Goal: Task Accomplishment & Management: Manage account settings

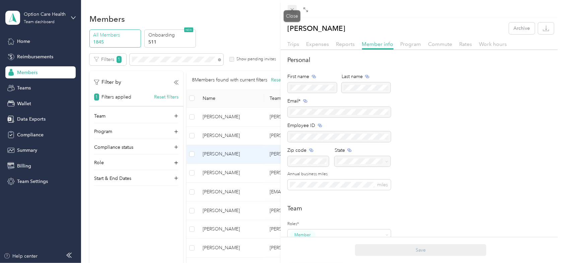
click at [288, 10] on span at bounding box center [292, 9] width 9 height 9
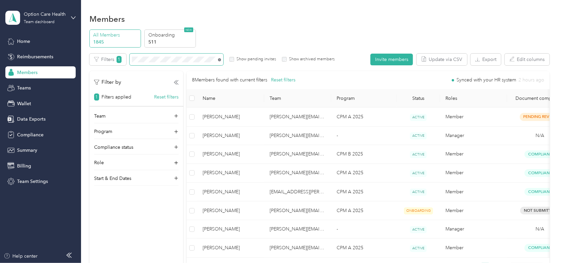
click at [220, 59] on icon at bounding box center [219, 59] width 3 height 3
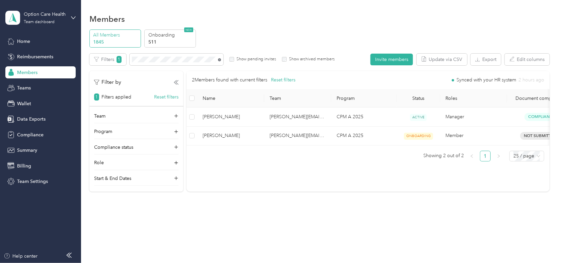
click at [219, 59] on icon at bounding box center [219, 59] width 3 height 3
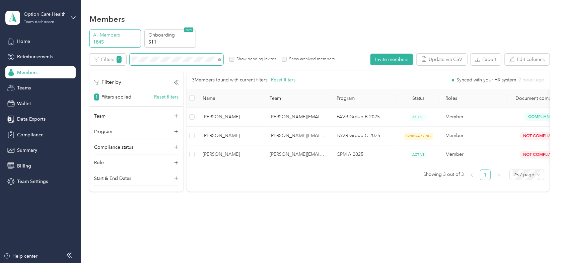
click at [162, 56] on span at bounding box center [177, 60] width 94 height 12
click at [153, 65] on div "Edit role Edit team Edit program Export Selected 0 of 3 members Cancel Filters …" at bounding box center [319, 123] width 460 height 138
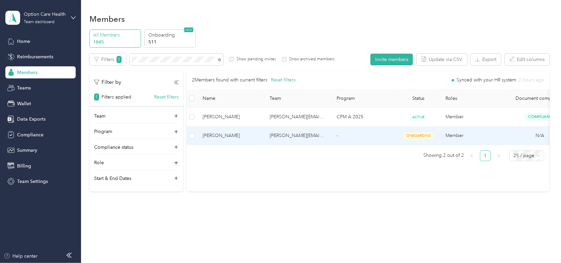
click at [210, 134] on span "[PERSON_NAME]" at bounding box center [231, 135] width 56 height 7
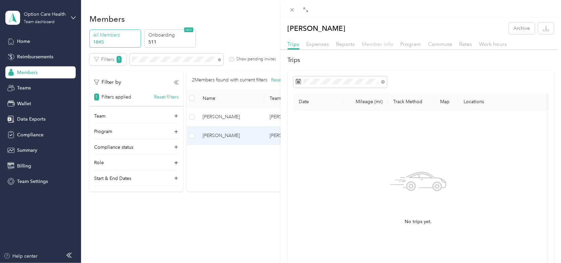
click at [375, 42] on span "Member info" at bounding box center [377, 44] width 31 height 6
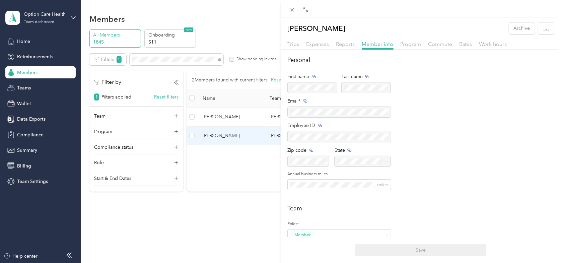
click at [404, 48] on div "Program" at bounding box center [411, 44] width 21 height 8
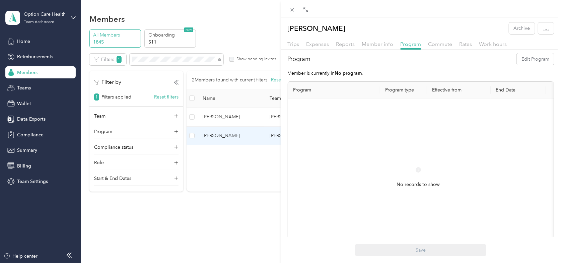
click at [247, 31] on div "[PERSON_NAME] Archive Trips Expenses Reports Member info Program Commute Rates …" at bounding box center [280, 131] width 561 height 263
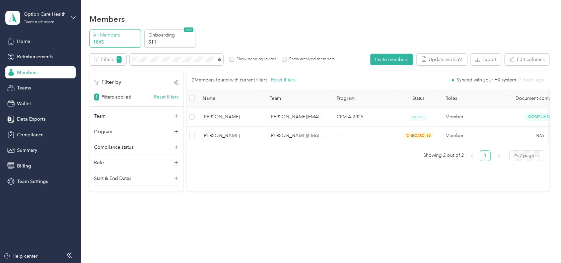
click at [218, 58] on icon at bounding box center [219, 59] width 3 height 3
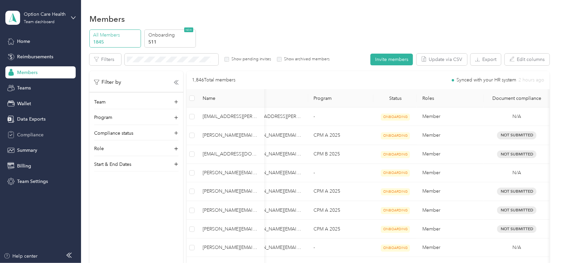
click at [38, 132] on span "Compliance" at bounding box center [30, 134] width 26 height 7
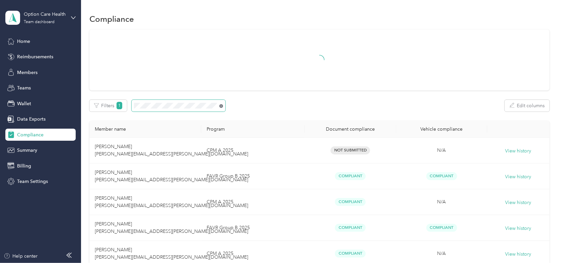
click at [222, 105] on icon at bounding box center [221, 106] width 4 height 4
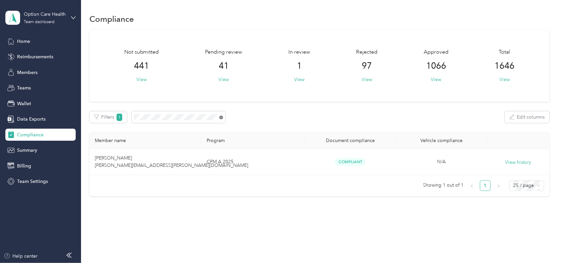
click at [222, 117] on icon at bounding box center [221, 118] width 4 height 4
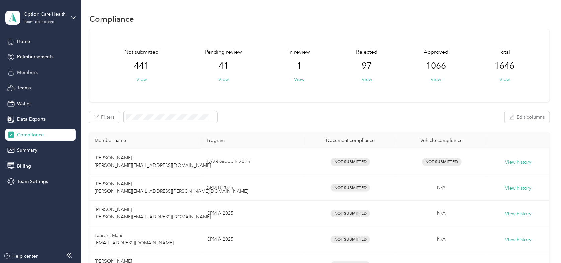
click at [26, 72] on span "Members" at bounding box center [27, 72] width 20 height 7
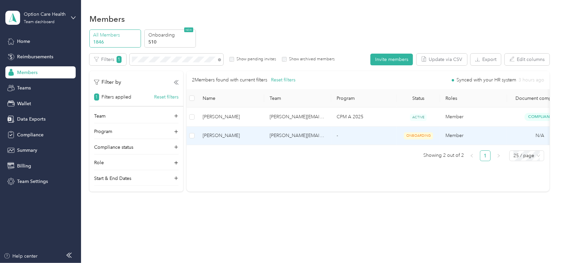
click at [215, 134] on span "[PERSON_NAME]" at bounding box center [231, 135] width 56 height 7
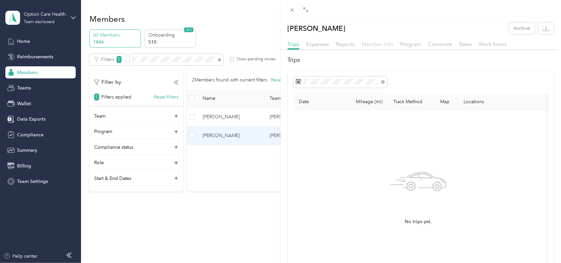
click at [377, 46] on span "Member info" at bounding box center [377, 44] width 31 height 6
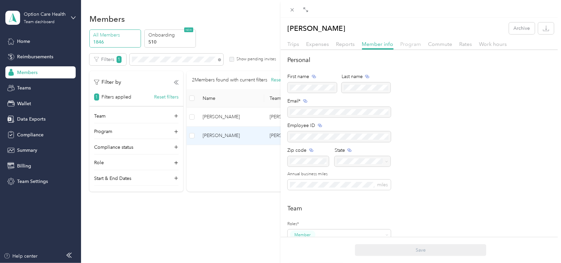
click at [416, 46] on span "Program" at bounding box center [411, 44] width 21 height 6
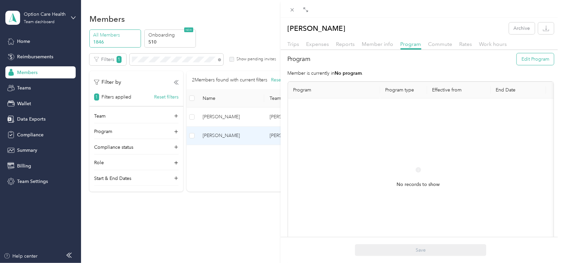
click at [535, 62] on button "Edit Program" at bounding box center [535, 59] width 37 height 12
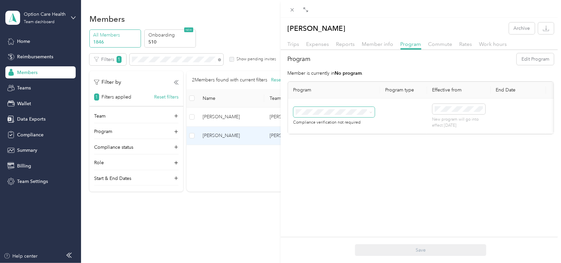
click at [370, 111] on icon at bounding box center [370, 112] width 3 height 3
click at [337, 167] on span "FAVR Group A 2025 (FAVR)" at bounding box center [327, 170] width 59 height 6
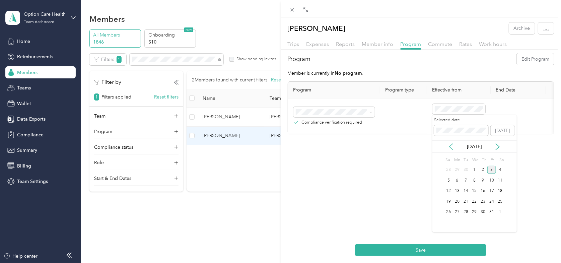
click at [449, 146] on icon at bounding box center [451, 146] width 7 height 7
click at [456, 167] on div "1" at bounding box center [457, 170] width 9 height 8
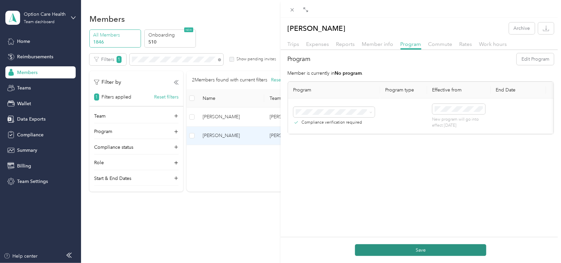
click at [386, 249] on button "Save" at bounding box center [420, 250] width 131 height 12
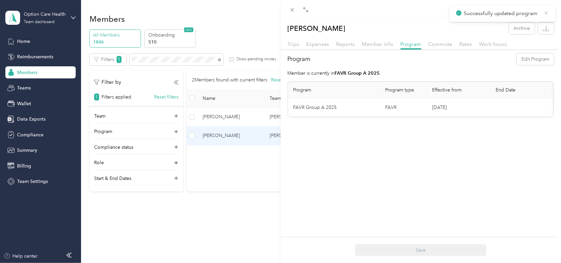
click at [546, 11] on icon at bounding box center [546, 13] width 5 height 6
click at [260, 26] on div "[PERSON_NAME] Archive Trips Expenses Reports Member info Program Commute Rates …" at bounding box center [280, 131] width 561 height 263
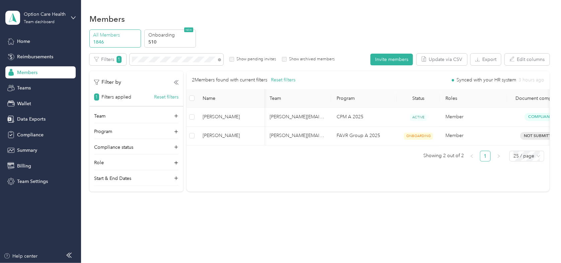
scroll to position [0, 24]
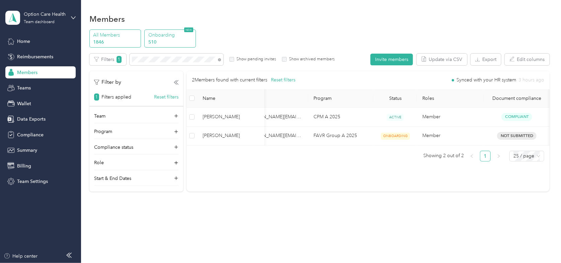
click at [169, 36] on p "Onboarding" at bounding box center [171, 34] width 46 height 7
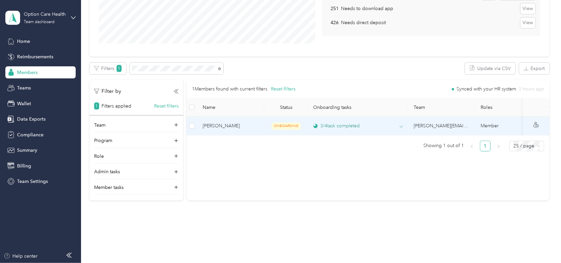
click at [392, 125] on div "3 / 4 task completed" at bounding box center [358, 125] width 90 height 7
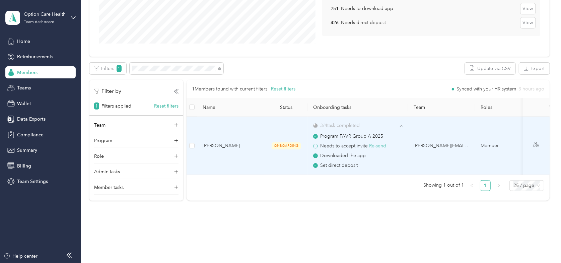
click at [379, 144] on button "Re-send" at bounding box center [377, 145] width 17 height 7
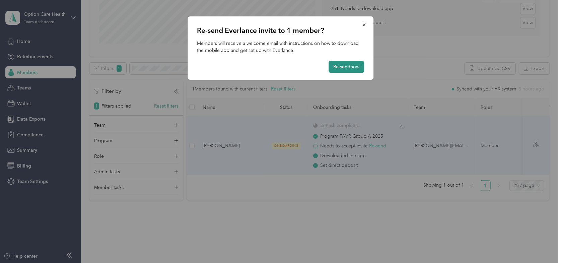
click at [359, 66] on button "Re-send now" at bounding box center [346, 67] width 35 height 12
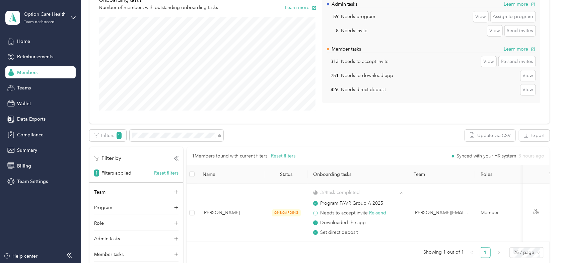
scroll to position [33, 0]
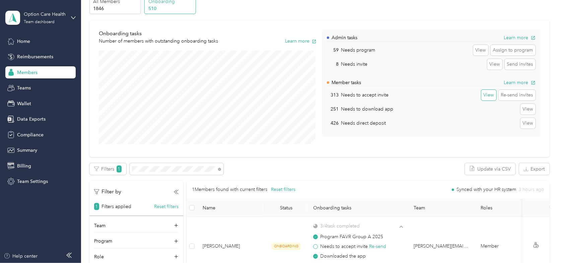
click at [487, 96] on button "View" at bounding box center [488, 95] width 15 height 11
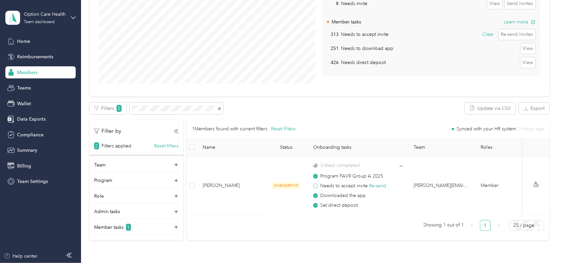
scroll to position [134, 0]
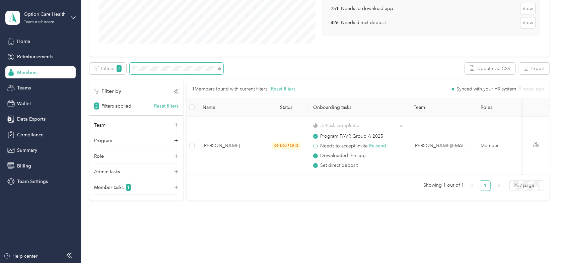
click at [218, 67] on span at bounding box center [219, 69] width 3 height 6
click at [219, 69] on icon at bounding box center [219, 68] width 3 height 3
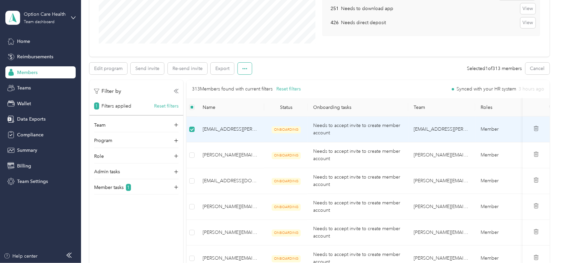
click at [245, 70] on icon "button" at bounding box center [244, 68] width 5 height 5
click at [244, 90] on span "Delete invite" at bounding box center [255, 92] width 26 height 7
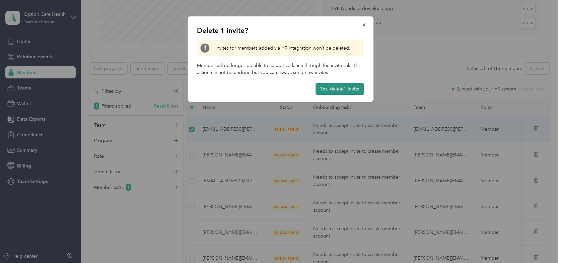
click at [339, 88] on button "Yes, delete 1 invite" at bounding box center [339, 89] width 49 height 12
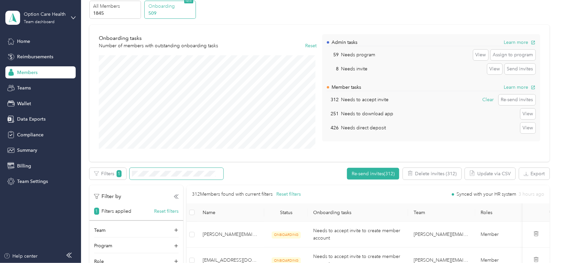
scroll to position [129, 0]
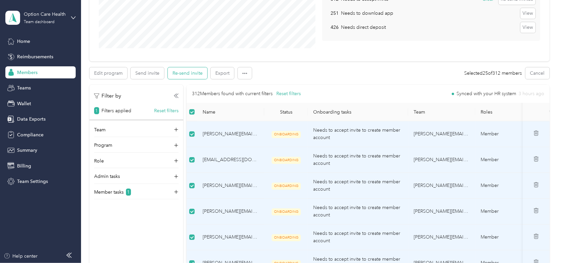
click at [182, 75] on button "Re-send invite" at bounding box center [188, 73] width 40 height 12
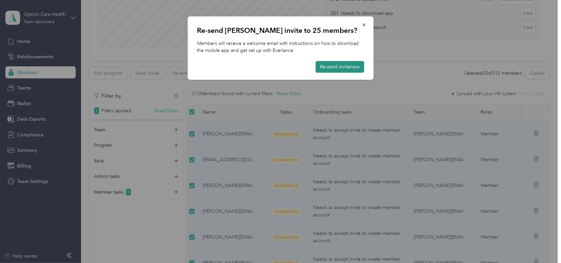
click at [329, 66] on button "Re-send invite now" at bounding box center [339, 67] width 49 height 12
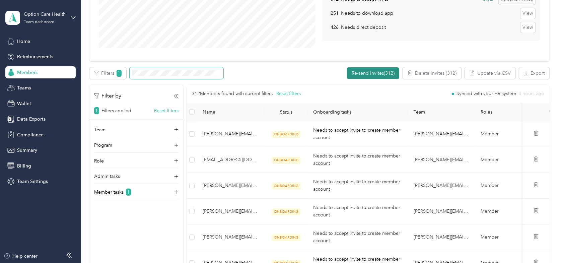
click at [385, 72] on button "Re-send invites (312)" at bounding box center [373, 73] width 52 height 12
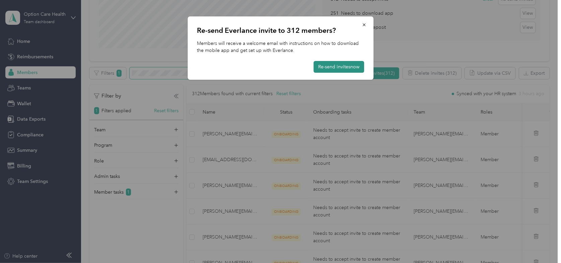
click at [339, 62] on button "Re-send invites now" at bounding box center [338, 67] width 51 height 12
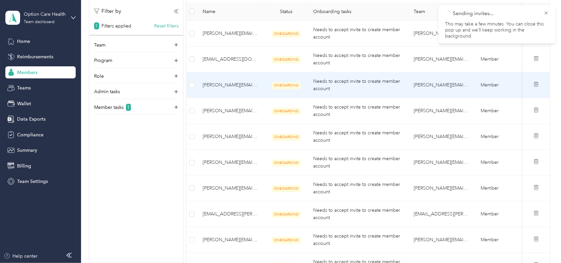
scroll to position [0, 0]
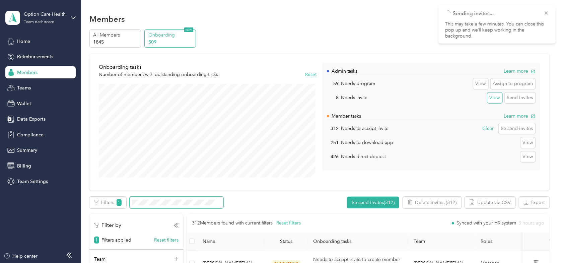
click at [487, 98] on button "View" at bounding box center [494, 97] width 15 height 11
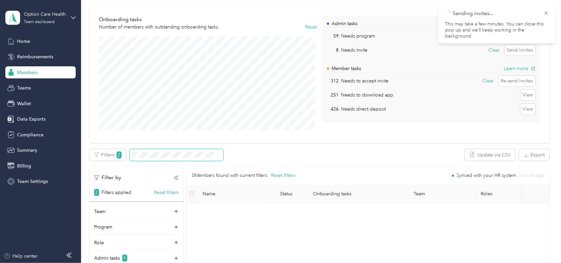
scroll to position [100, 0]
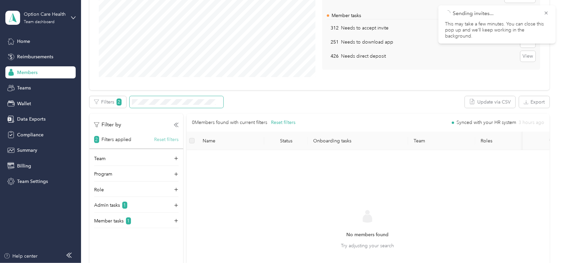
click at [167, 141] on button "Reset filters" at bounding box center [166, 139] width 24 height 7
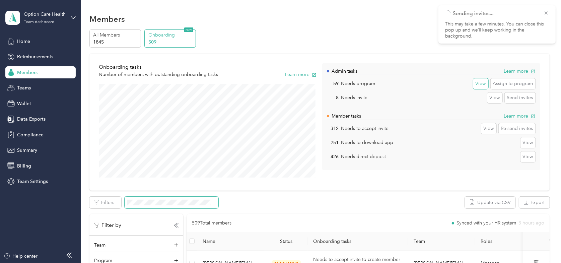
click at [481, 83] on button "View" at bounding box center [480, 83] width 15 height 11
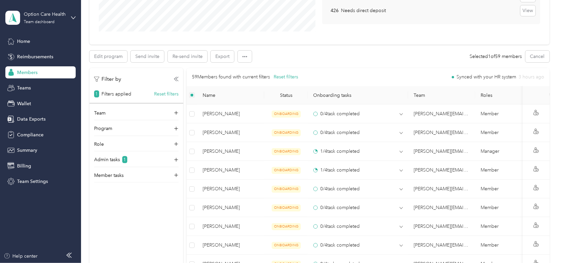
scroll to position [100, 0]
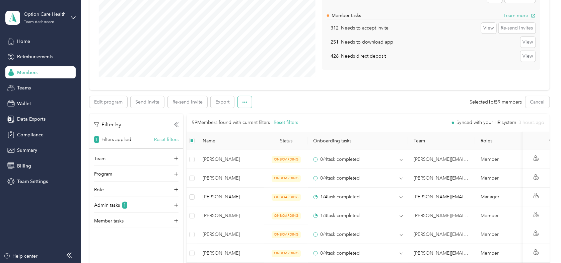
click at [243, 100] on icon "button" at bounding box center [244, 102] width 5 height 5
click at [252, 127] on span "Delete invite" at bounding box center [255, 126] width 26 height 7
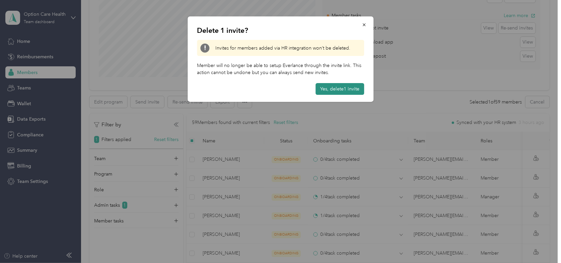
click at [347, 88] on button "Yes, delete 1 invite" at bounding box center [339, 89] width 49 height 12
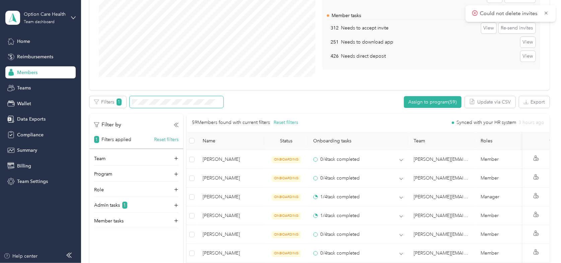
click at [280, 100] on div "Filters 1 Assign to program (59) Update via CSV Export" at bounding box center [319, 102] width 460 height 12
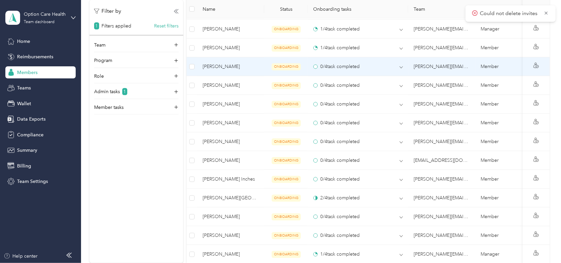
scroll to position [301, 0]
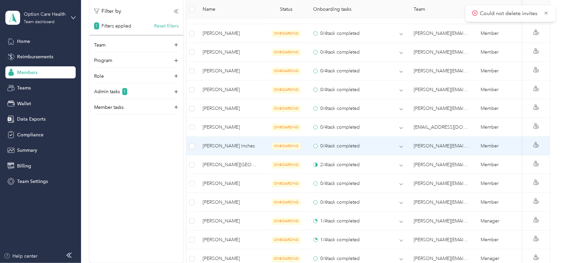
click at [217, 142] on span "[PERSON_NAME] Inches" at bounding box center [231, 145] width 56 height 7
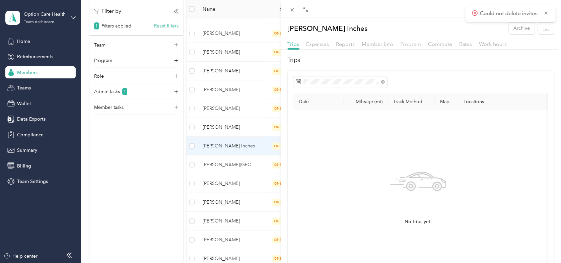
click at [405, 43] on span "Program" at bounding box center [411, 44] width 21 height 6
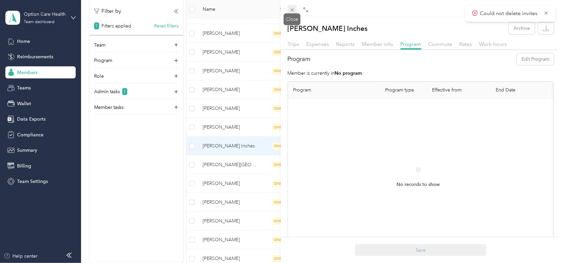
drag, startPoint x: 293, startPoint y: 9, endPoint x: 287, endPoint y: 26, distance: 18.5
click at [293, 9] on icon at bounding box center [292, 10] width 6 height 6
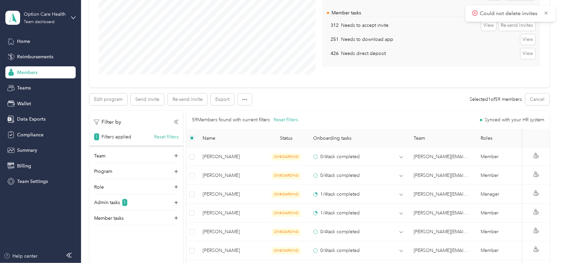
scroll to position [100, 0]
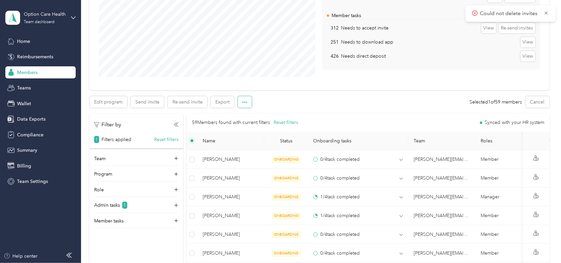
click at [245, 101] on icon "button" at bounding box center [244, 101] width 5 height 1
click at [250, 124] on span "Delete invite" at bounding box center [255, 126] width 26 height 7
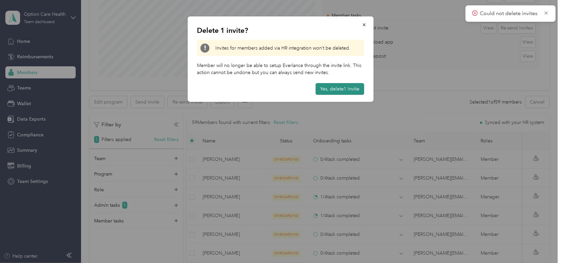
click at [342, 86] on button "Yes, delete 1 invite" at bounding box center [339, 89] width 49 height 12
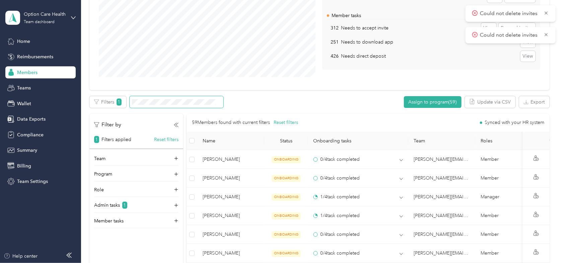
drag, startPoint x: 547, startPoint y: 11, endPoint x: 548, endPoint y: 25, distance: 13.8
click at [547, 12] on icon at bounding box center [546, 13] width 5 height 6
click at [549, 15] on icon at bounding box center [546, 13] width 5 height 6
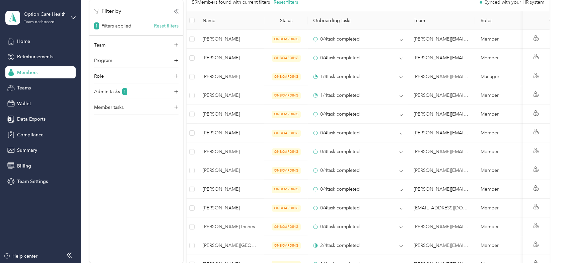
scroll to position [234, 0]
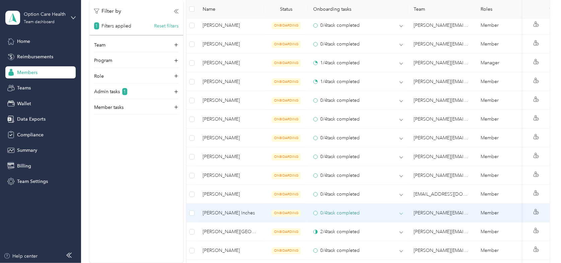
click at [400, 212] on icon at bounding box center [401, 213] width 3 height 3
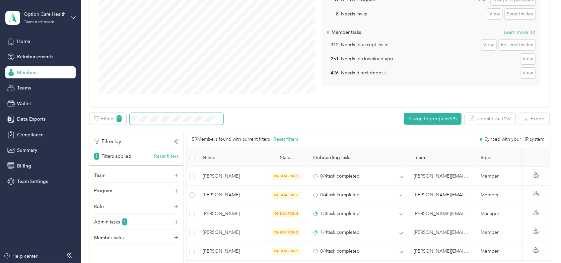
scroll to position [33, 0]
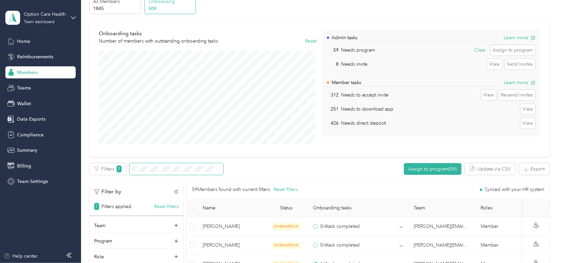
click at [350, 148] on div "Onboarding tasks Number of members with outstanding onboarding tasks Reset Admi…" at bounding box center [319, 88] width 460 height 137
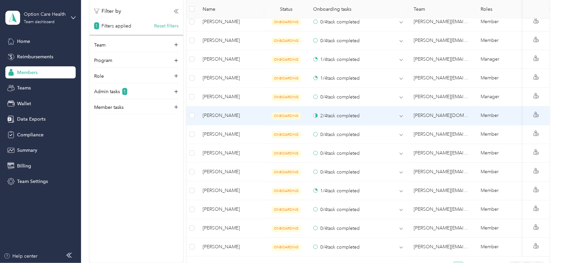
scroll to position [536, 0]
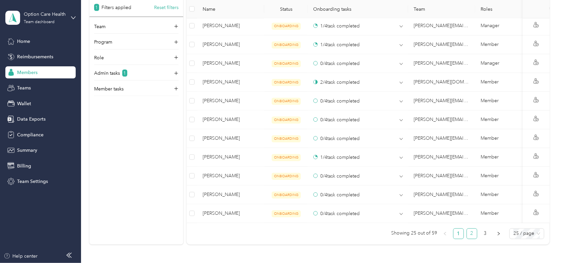
click at [472, 230] on link "2" at bounding box center [472, 234] width 10 height 10
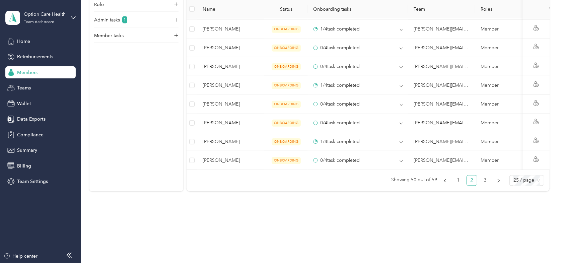
scroll to position [550, 0]
click at [482, 177] on link "3" at bounding box center [485, 180] width 10 height 10
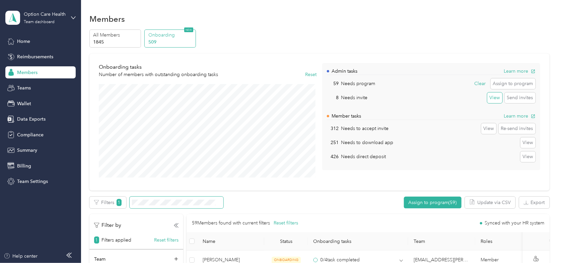
click at [487, 98] on button "View" at bounding box center [494, 97] width 15 height 11
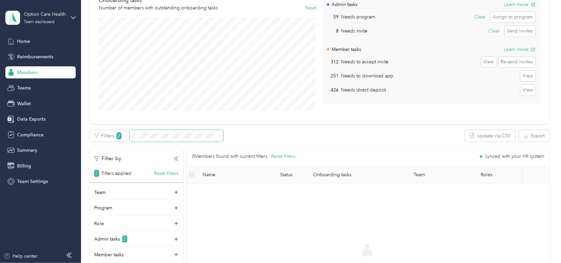
scroll to position [67, 0]
click at [155, 172] on button "Reset filters" at bounding box center [166, 172] width 24 height 7
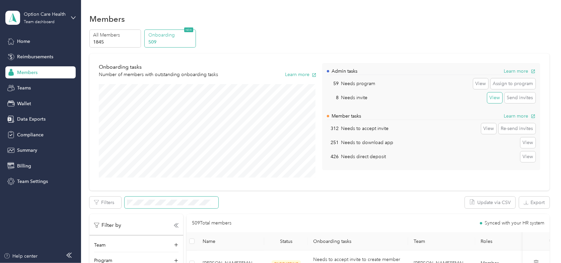
click at [493, 99] on button "View" at bounding box center [494, 97] width 15 height 11
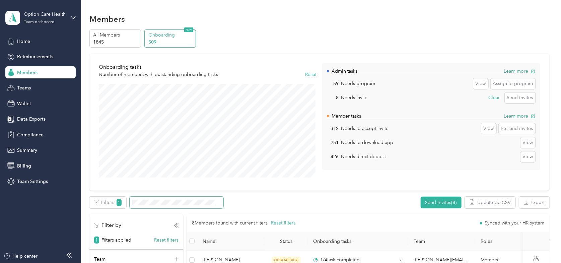
click at [262, 32] on div "All Members 1845 Onboarding 509 NEW" at bounding box center [319, 38] width 460 height 18
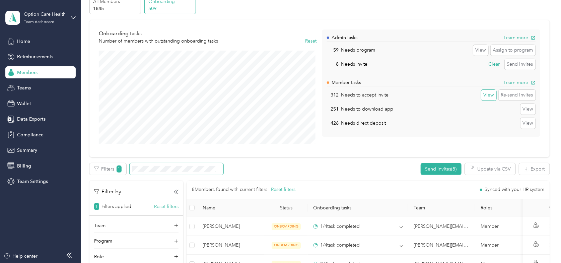
click at [487, 94] on button "View" at bounding box center [488, 95] width 15 height 11
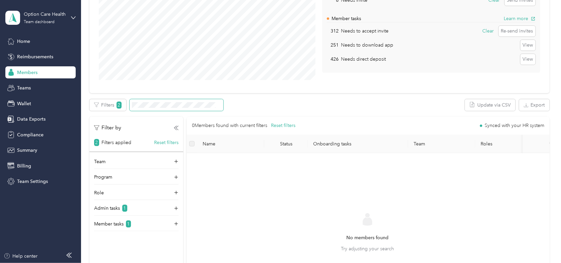
scroll to position [100, 0]
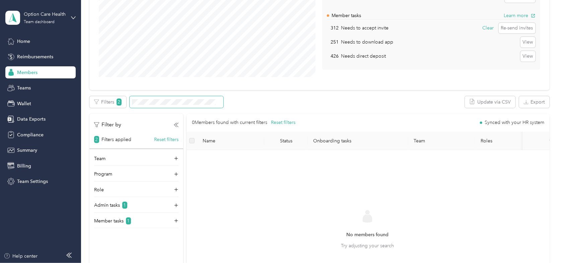
click at [185, 139] on div "Filter by 2 Filters applied Reset filters Team Program Role Admin tasks 1 Membe…" at bounding box center [319, 217] width 460 height 207
click at [174, 139] on button "Reset filters" at bounding box center [166, 139] width 24 height 7
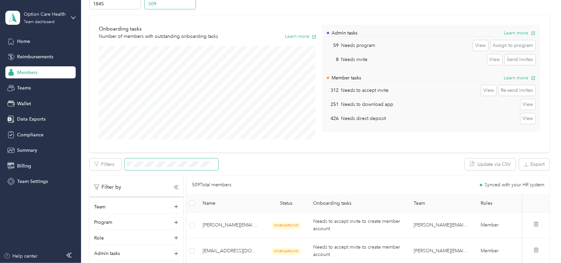
scroll to position [33, 0]
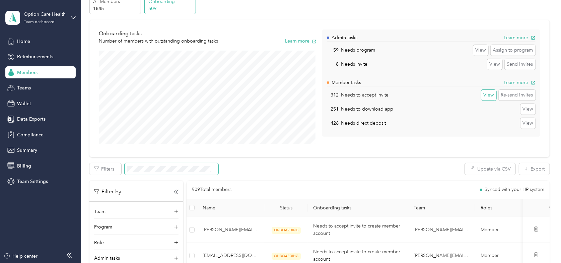
click at [489, 92] on button "View" at bounding box center [488, 95] width 15 height 11
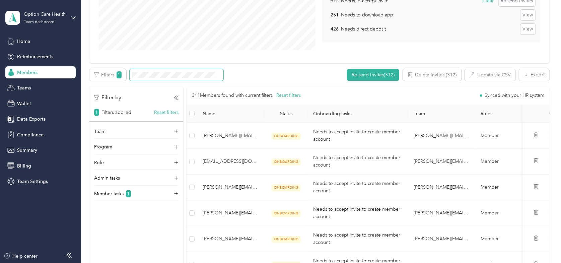
scroll to position [134, 0]
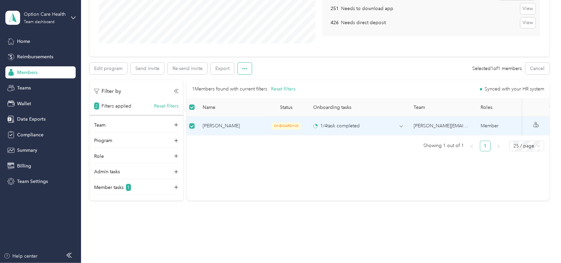
click at [244, 72] on button "button" at bounding box center [245, 69] width 14 height 12
click at [251, 91] on span "Delete invite" at bounding box center [255, 92] width 26 height 7
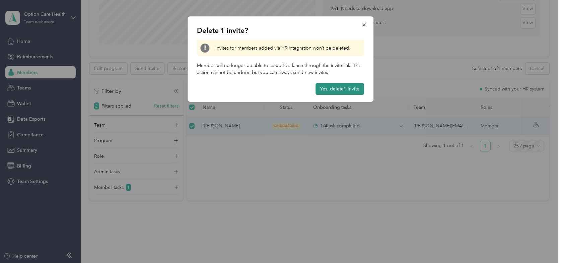
click at [353, 90] on button "Yes, delete 1 invite" at bounding box center [339, 89] width 49 height 12
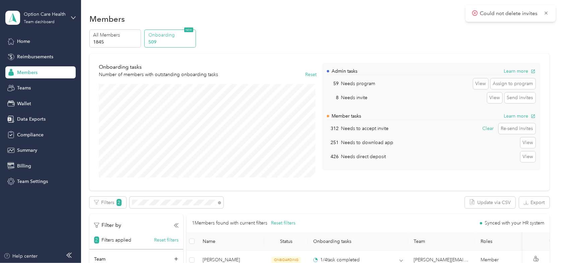
click at [274, 34] on div "All Members 1845 Onboarding 509 NEW" at bounding box center [319, 38] width 460 height 18
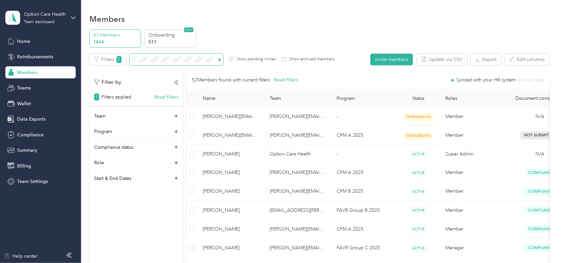
click at [218, 57] on span at bounding box center [219, 60] width 3 height 6
click at [220, 59] on icon at bounding box center [219, 59] width 1 height 1
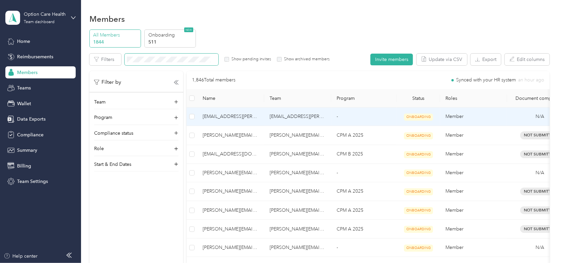
click at [418, 117] on span "ONBOARDING" at bounding box center [418, 117] width 29 height 7
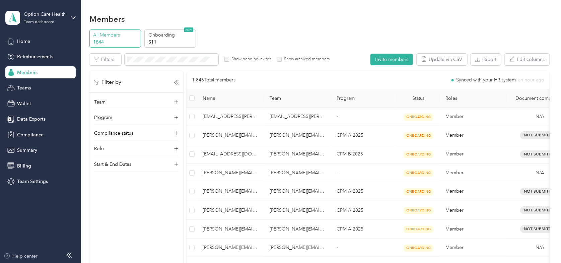
click at [29, 257] on div "Help center" at bounding box center [21, 256] width 34 height 7
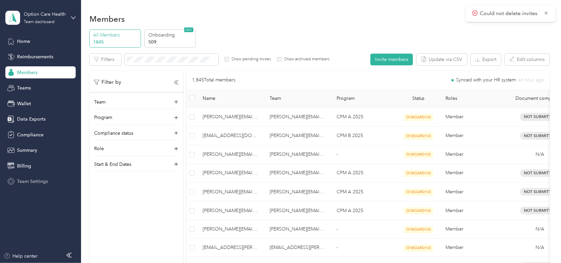
click at [28, 181] on span "Team Settings" at bounding box center [32, 181] width 31 height 7
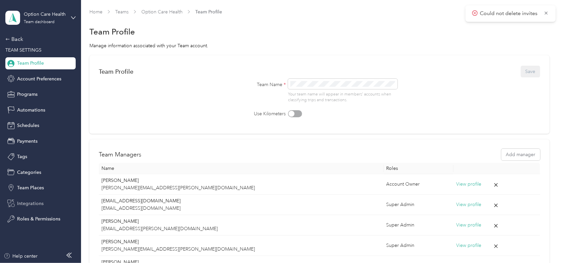
click at [32, 200] on span "Integrations" at bounding box center [30, 203] width 26 height 7
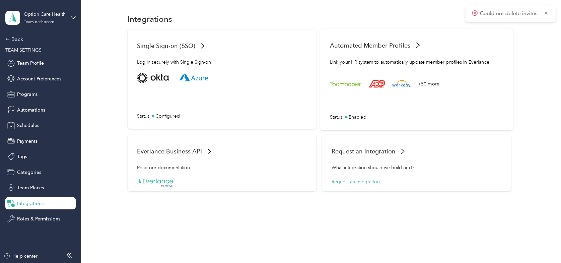
click at [355, 114] on span "Enabled" at bounding box center [358, 116] width 18 height 7
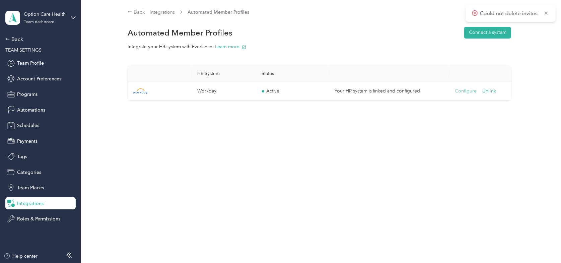
click at [469, 90] on button "Configure" at bounding box center [466, 90] width 22 height 7
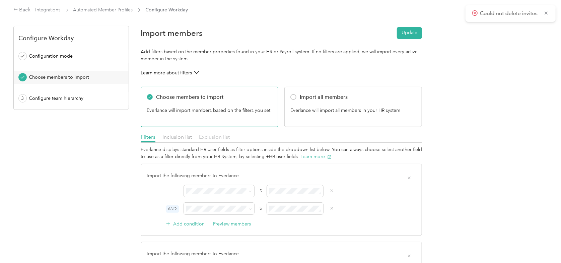
click at [210, 136] on span "Exclusion list" at bounding box center [214, 137] width 31 height 6
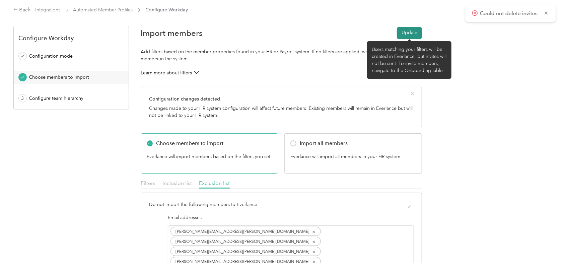
click at [414, 30] on button "Update" at bounding box center [409, 33] width 25 height 12
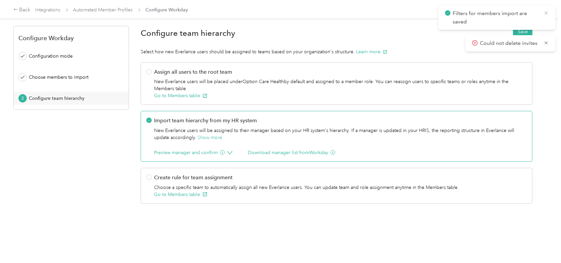
click at [545, 13] on icon at bounding box center [546, 13] width 5 height 6
click at [517, 32] on button "Save" at bounding box center [522, 32] width 19 height 12
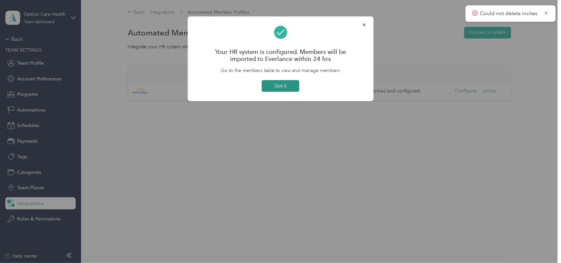
click at [291, 83] on button "Got it" at bounding box center [281, 86] width 38 height 12
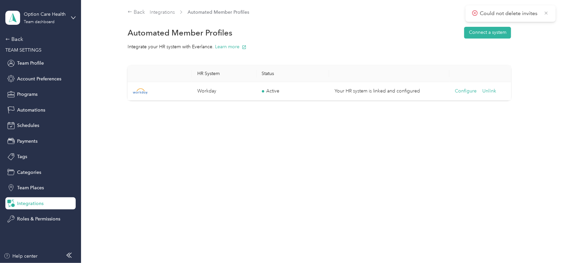
click at [547, 12] on icon at bounding box center [546, 13] width 5 height 6
click at [17, 40] on div "Back" at bounding box center [38, 39] width 67 height 8
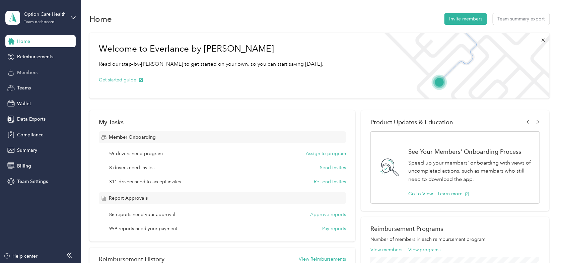
click at [29, 74] on span "Members" at bounding box center [27, 72] width 20 height 7
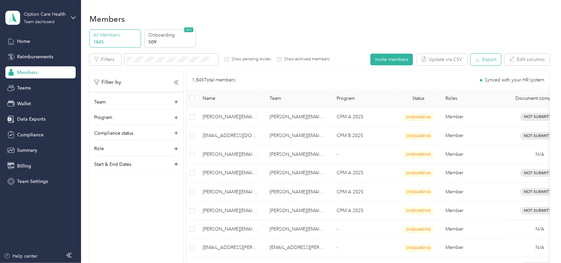
click at [485, 62] on button "Export" at bounding box center [486, 60] width 30 height 12
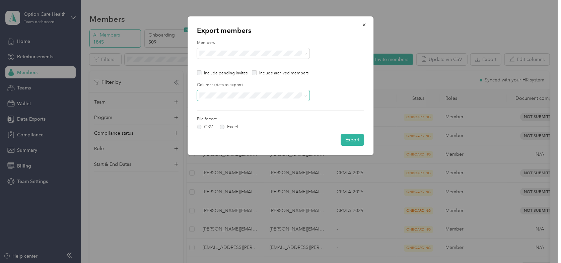
click at [305, 96] on icon at bounding box center [305, 95] width 2 height 1
click at [211, 121] on li "All columns" at bounding box center [253, 119] width 113 height 12
click at [224, 126] on label "Excel" at bounding box center [229, 127] width 18 height 5
click at [351, 140] on button "Export" at bounding box center [352, 140] width 23 height 12
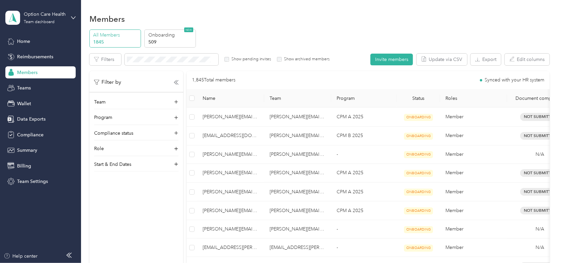
click at [283, 22] on div "Members" at bounding box center [319, 19] width 460 height 14
